Goal: Task Accomplishment & Management: Use online tool/utility

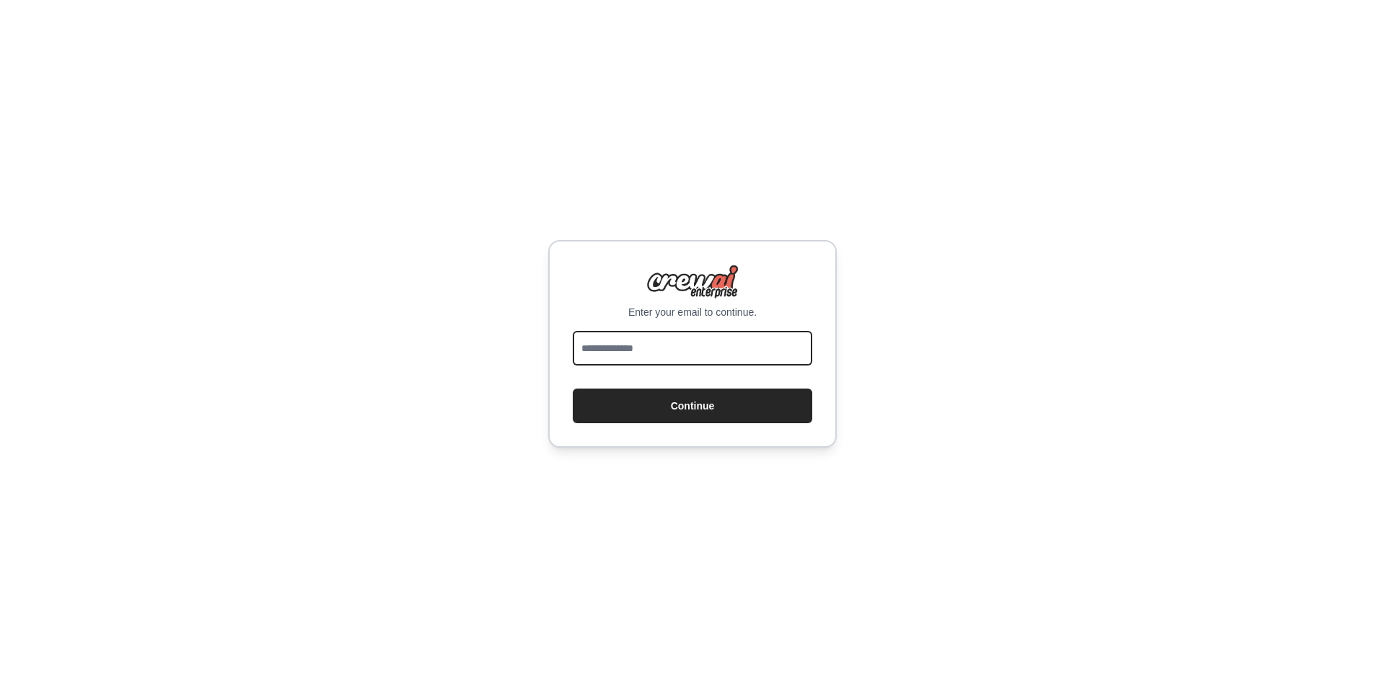
click at [670, 350] on input "email" at bounding box center [692, 348] width 239 height 35
type input "**********"
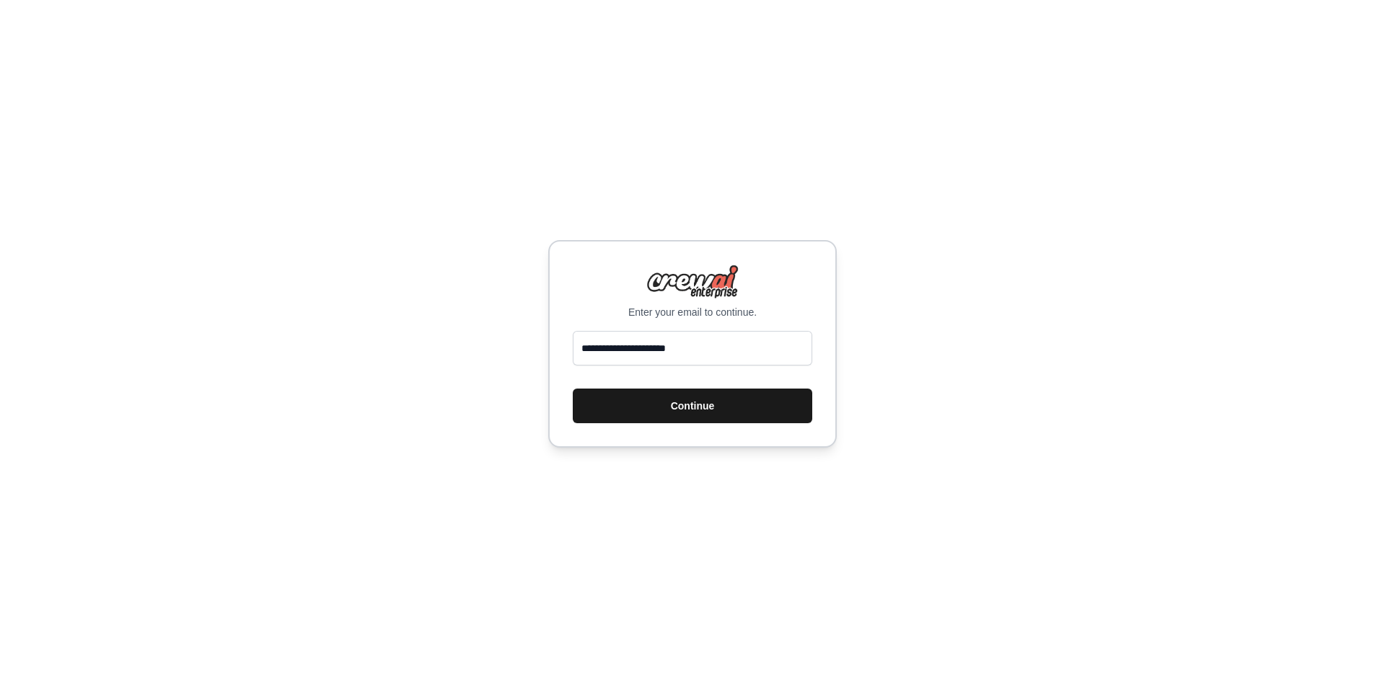
drag, startPoint x: 679, startPoint y: 366, endPoint x: 646, endPoint y: 412, distance: 57.0
click at [646, 412] on button "Continue" at bounding box center [692, 406] width 239 height 35
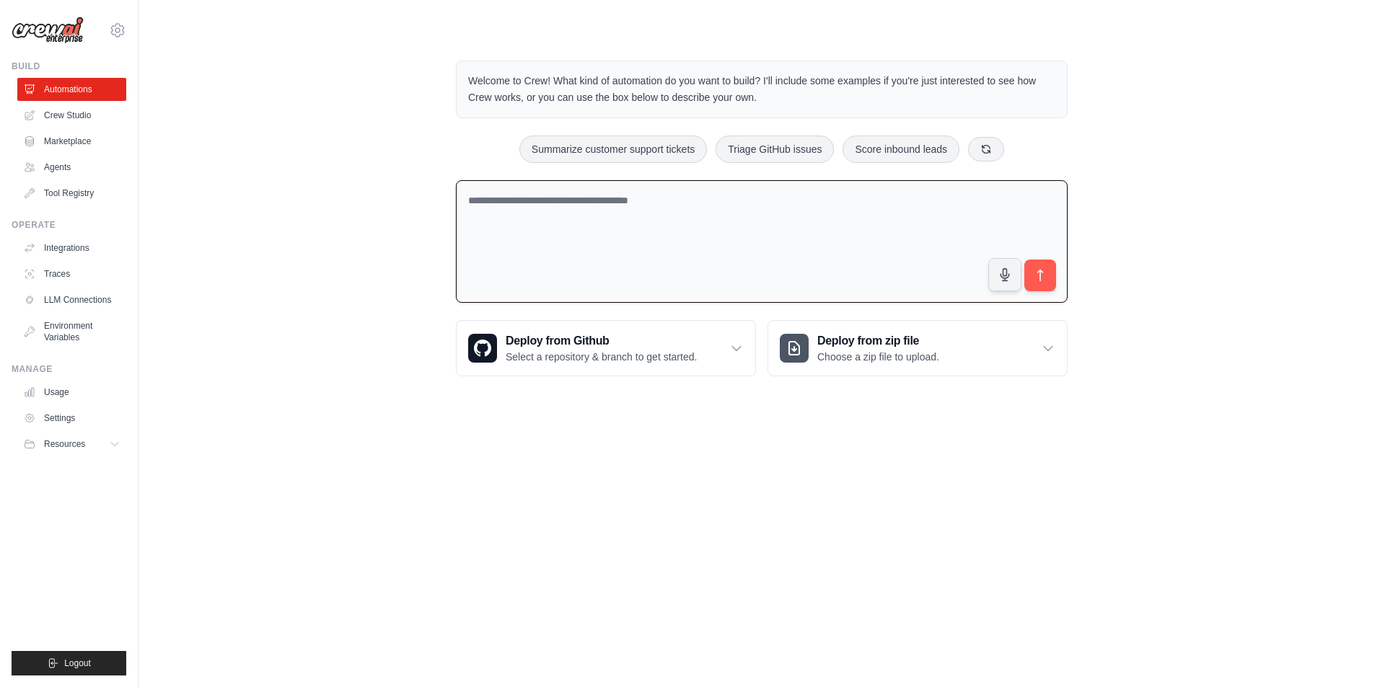
click at [554, 215] on textarea at bounding box center [762, 241] width 612 height 123
type textarea "**********"
click at [816, 84] on p "Welcome to Crew! What kind of automation do you want to build? I'll include som…" at bounding box center [761, 89] width 587 height 33
click at [1047, 277] on icon "submit" at bounding box center [1040, 275] width 15 height 15
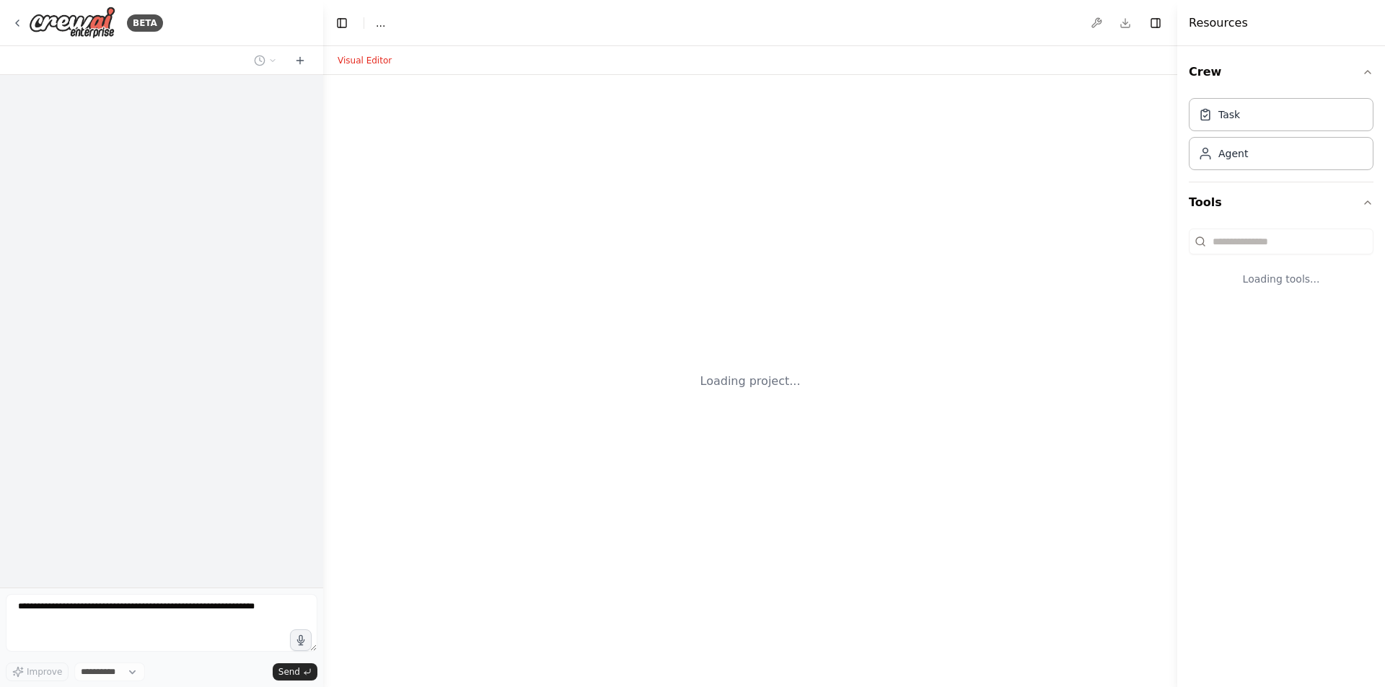
select select "****"
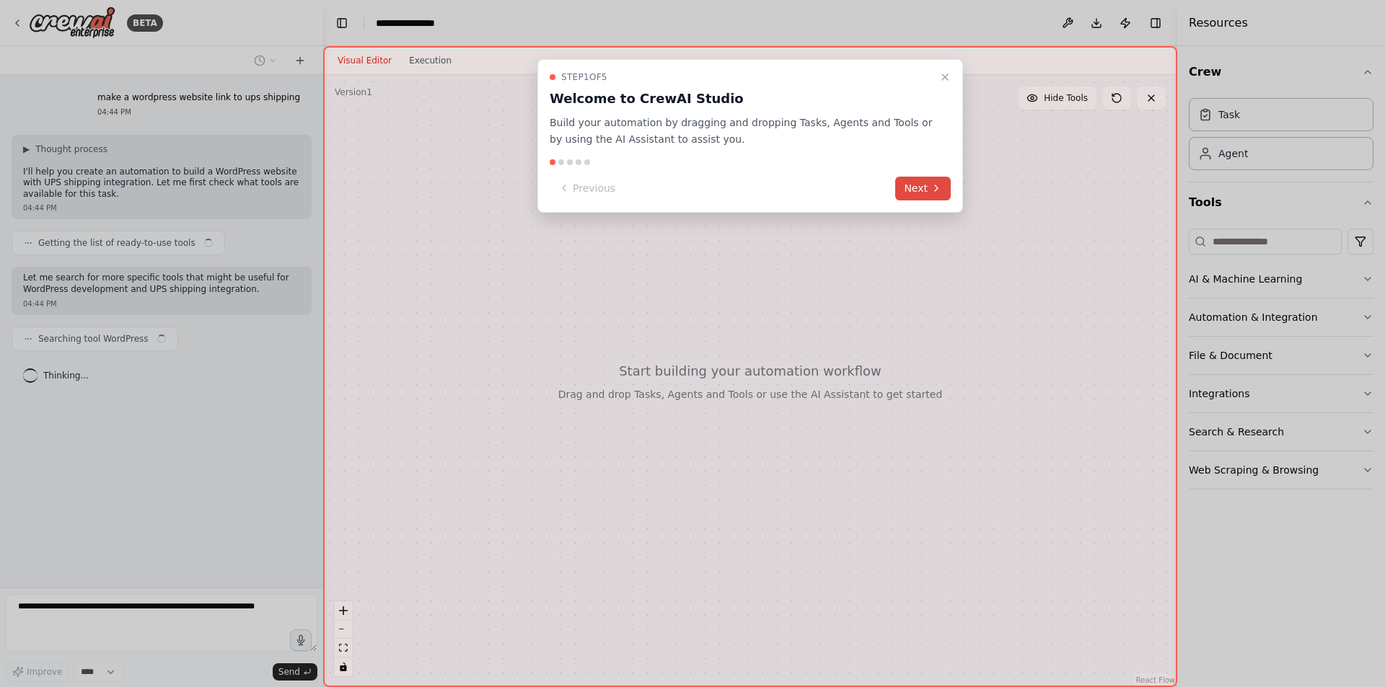
click at [912, 183] on button "Next" at bounding box center [923, 189] width 56 height 24
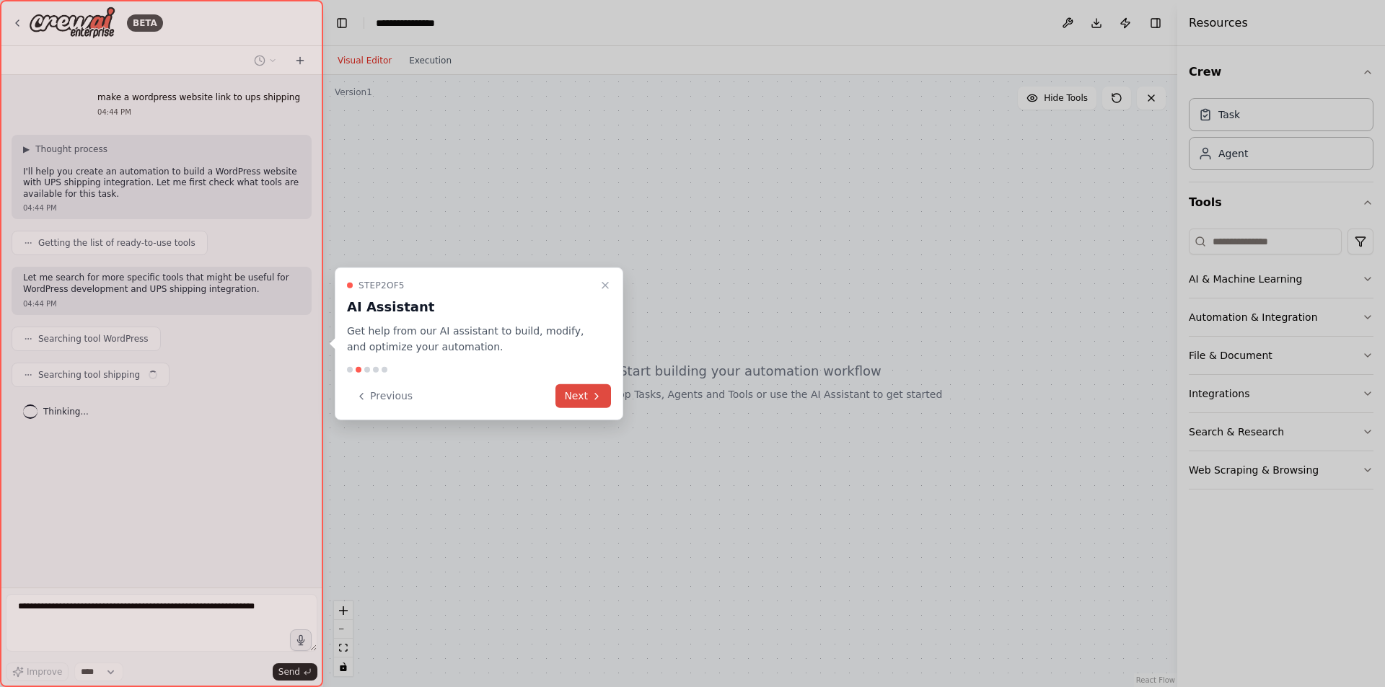
click at [575, 402] on button "Next" at bounding box center [583, 396] width 56 height 24
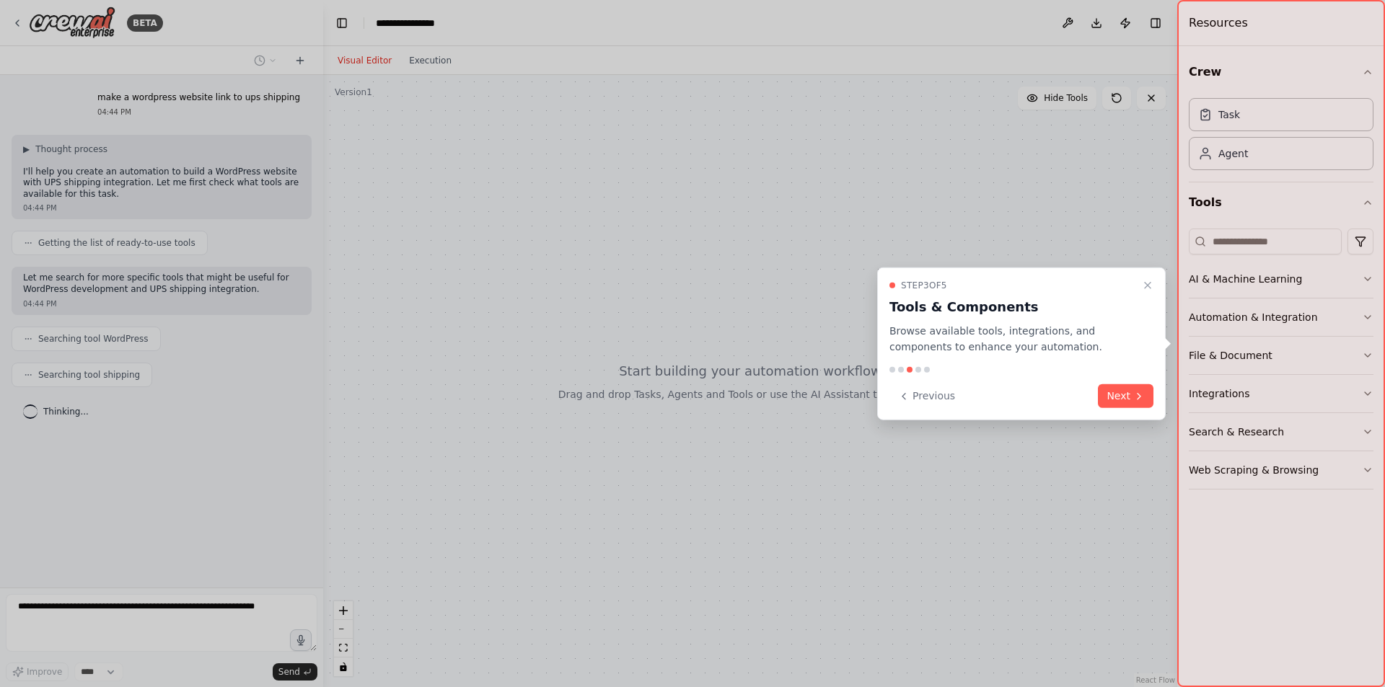
click at [1158, 400] on div "Step 3 of 5 Tools & Components Browse available tools, integrations, and compon…" at bounding box center [1021, 344] width 288 height 154
click at [1152, 398] on button "Next" at bounding box center [1126, 396] width 56 height 24
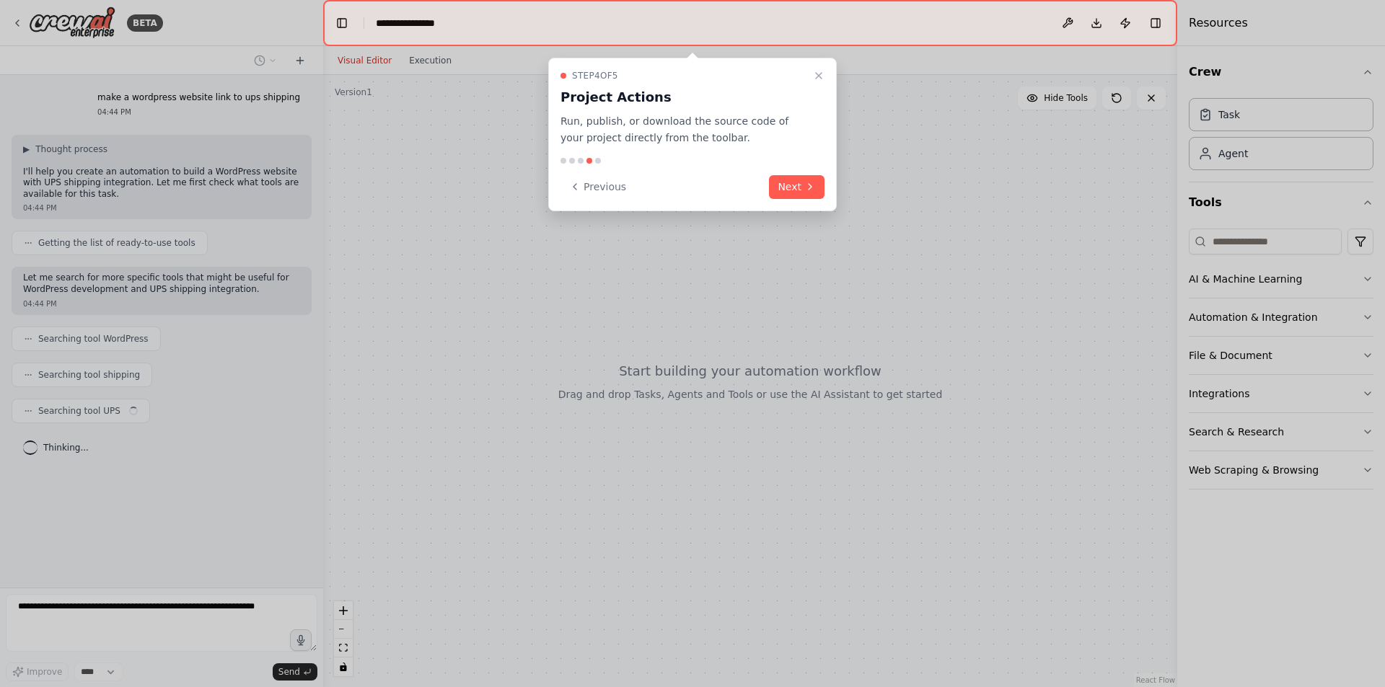
click at [784, 170] on div "Step 4 of 5 Project Actions Run, publish, or download the source code of your p…" at bounding box center [692, 135] width 288 height 154
click at [790, 184] on button "Next" at bounding box center [797, 187] width 56 height 24
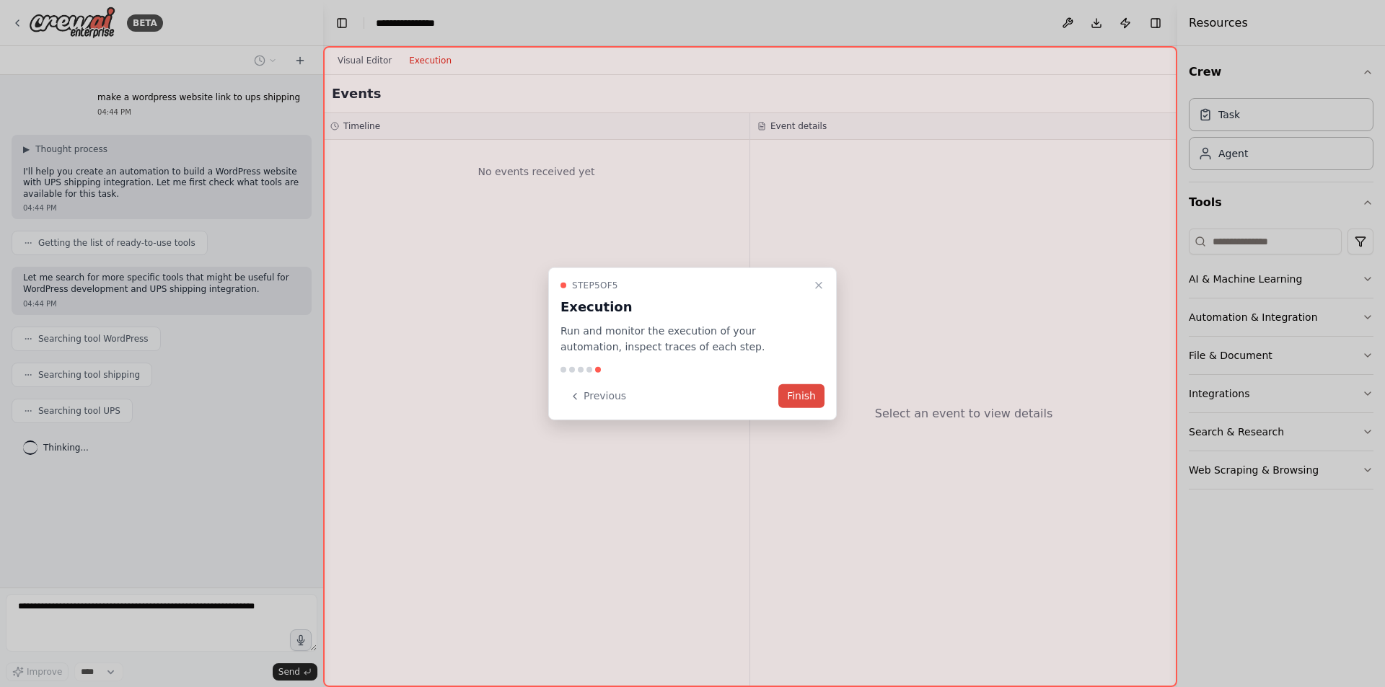
click at [804, 394] on button "Finish" at bounding box center [801, 396] width 46 height 24
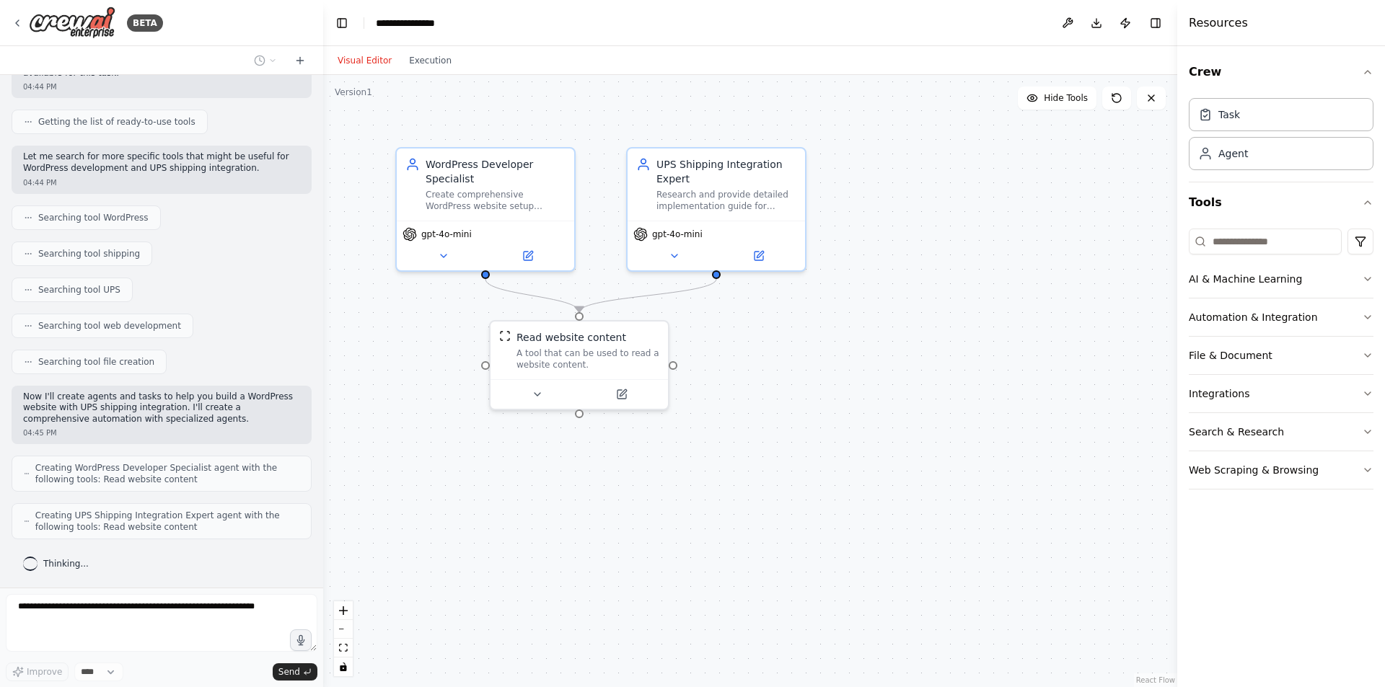
scroll to position [157, 0]
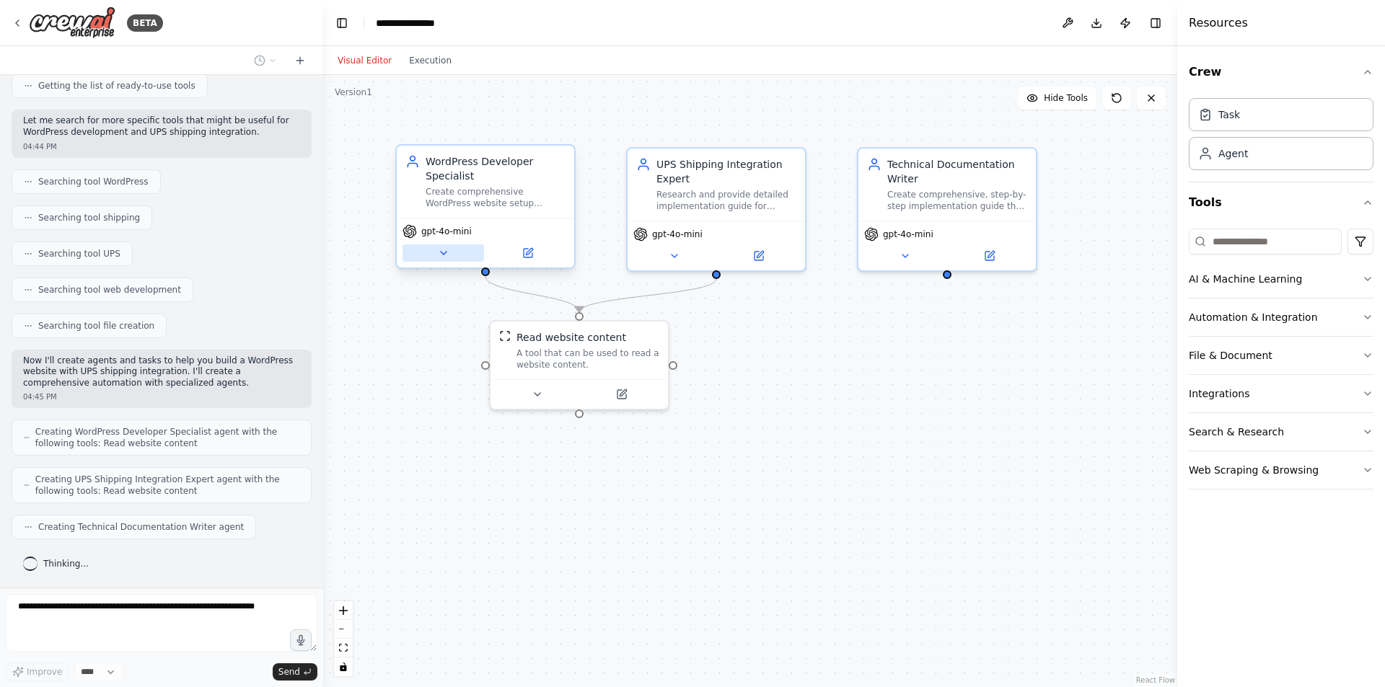
click at [459, 257] on button at bounding box center [442, 252] width 81 height 17
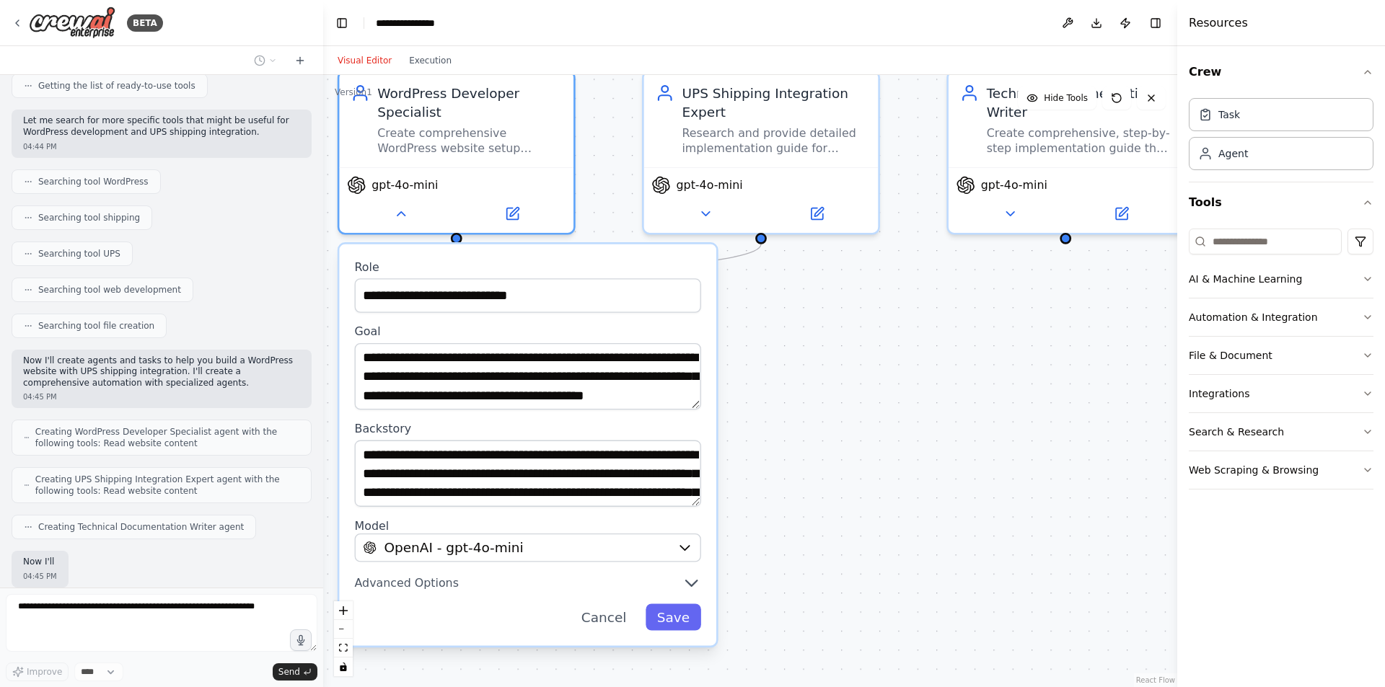
scroll to position [242, 0]
